Goal: Complete application form: Complete application form

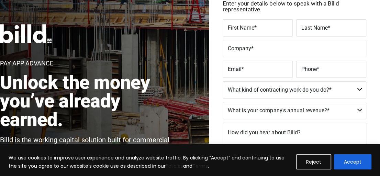
scroll to position [80, 0]
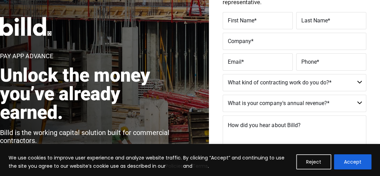
click at [258, 14] on div "First Name *" at bounding box center [259, 20] width 72 height 17
type input "[PERSON_NAME]"
type input "[EMAIL_ADDRESS][DOMAIN_NAME]"
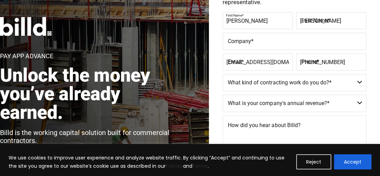
type input "[PHONE_NUMBER]"
drag, startPoint x: 288, startPoint y: 62, endPoint x: 232, endPoint y: 66, distance: 56.1
click at [232, 68] on input "[EMAIL_ADDRESS][DOMAIN_NAME]" at bounding box center [258, 61] width 70 height 17
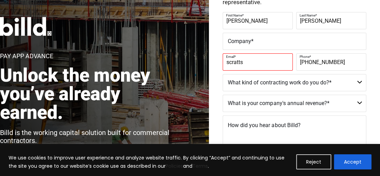
type input "[EMAIL_ADDRESS][DOMAIN_NAME]"
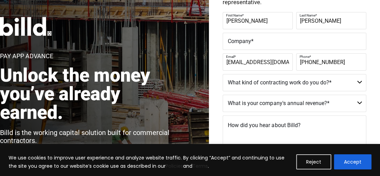
click at [254, 40] on label "Company *" at bounding box center [294, 41] width 133 height 10
click at [254, 40] on input "Company *" at bounding box center [295, 41] width 144 height 17
type input "Scratts Lumber Sales"
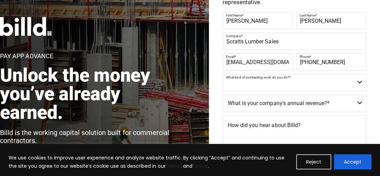
click at [302, 82] on select "Commercial Commercial and Residential Residential Not a Contractor" at bounding box center [295, 82] width 144 height 17
select select "Not a Contractor"
click at [223, 74] on select "Commercial Commercial and Residential Residential Not a Contractor" at bounding box center [295, 82] width 144 height 17
click at [260, 104] on select "$40M + $25M - $40M $8M - $25M $4M - $8M $2M - $4M $1M - $2M Less than $1M" at bounding box center [295, 102] width 144 height 17
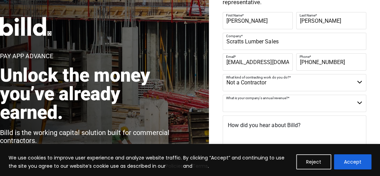
select select "Less than $1M"
click at [223, 94] on select "$40M + $25M - $40M $8M - $25M $4M - $8M $2M - $4M $1M - $2M Less than $1M" at bounding box center [295, 102] width 144 height 17
click at [281, 128] on span "How did you hear about Billd?" at bounding box center [264, 125] width 72 height 7
click at [281, 128] on textarea "How did you hear about Billd?" at bounding box center [295, 132] width 144 height 34
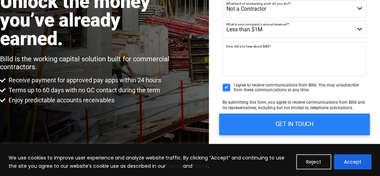
scroll to position [160, 0]
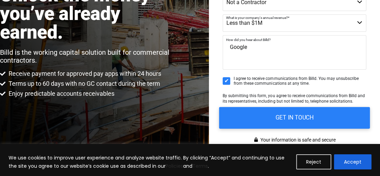
type textarea "Google"
click at [271, 120] on input "GET IN TOUCH" at bounding box center [294, 118] width 151 height 22
